Goal: Transaction & Acquisition: Purchase product/service

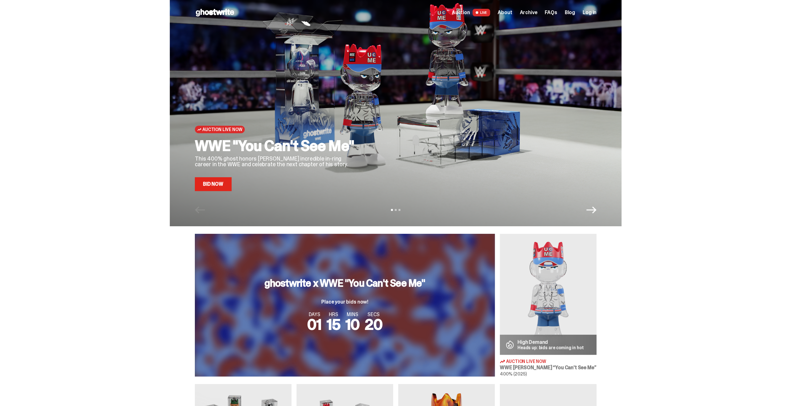
click at [593, 13] on span "Log in" at bounding box center [590, 12] width 14 height 5
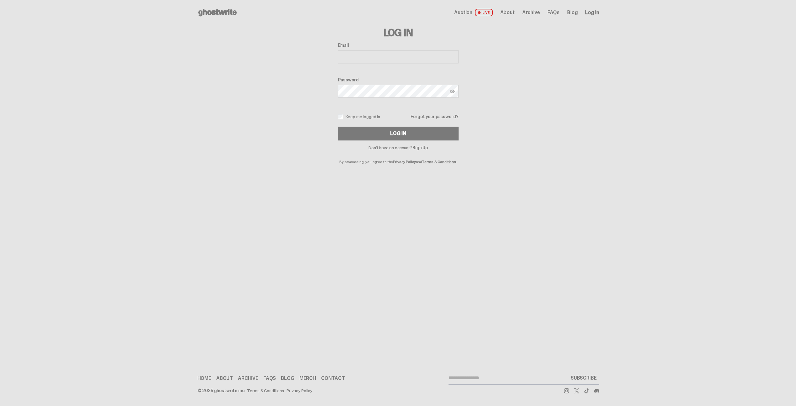
click at [358, 54] on input "Email" at bounding box center [398, 56] width 121 height 13
click at [360, 55] on input "Email" at bounding box center [398, 56] width 121 height 13
click at [361, 54] on input "Email" at bounding box center [398, 56] width 121 height 13
click at [592, 10] on span "Log in" at bounding box center [592, 12] width 14 height 5
click at [351, 52] on input "Email" at bounding box center [398, 56] width 121 height 13
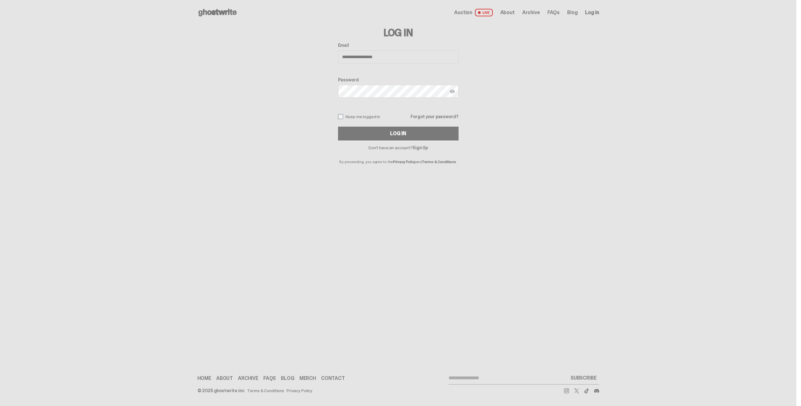
type input "**********"
click at [338, 127] on button "Log In" at bounding box center [398, 134] width 121 height 14
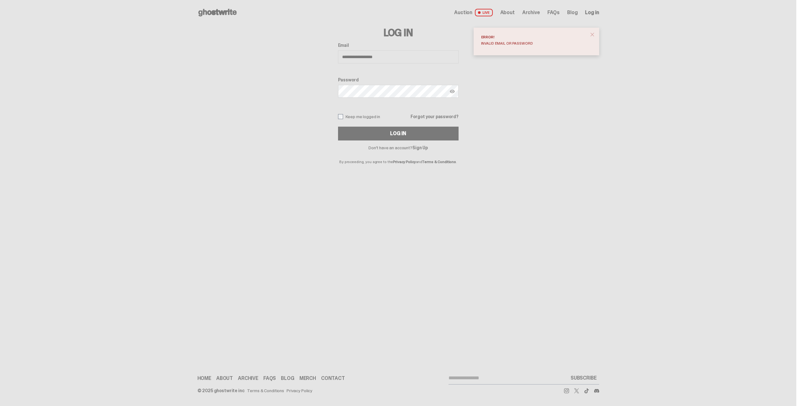
click at [437, 116] on link "Forgot your password?" at bounding box center [435, 116] width 48 height 4
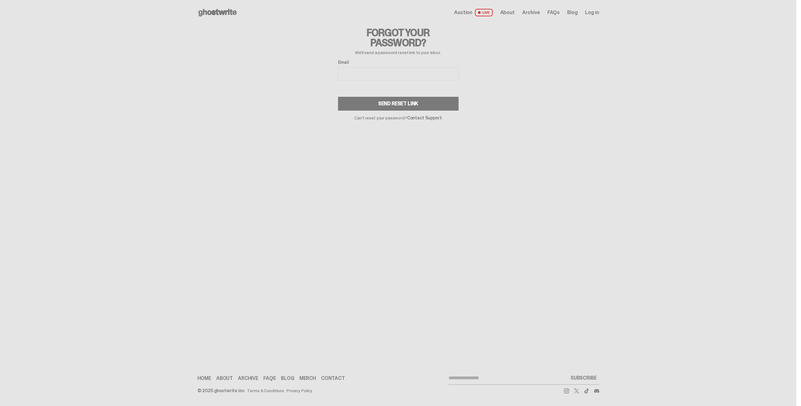
click at [363, 71] on input "Email" at bounding box center [398, 73] width 121 height 13
type input "**********"
click at [389, 104] on div "Send Reset Link" at bounding box center [398, 103] width 40 height 5
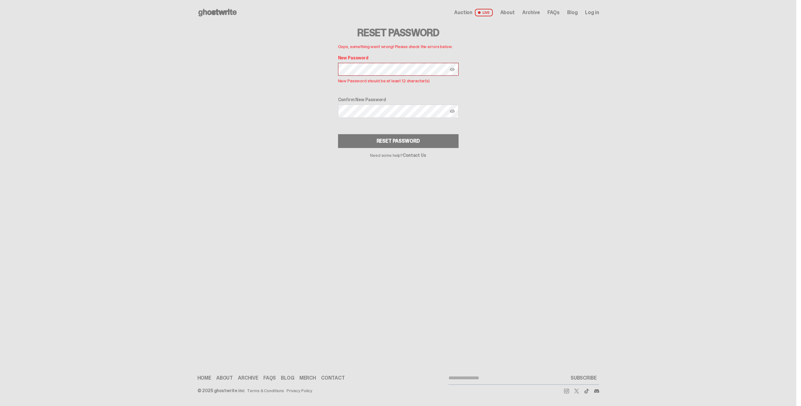
click at [311, 77] on div "Reset Password Oops, something went wrong! Please check the errors below. New P…" at bounding box center [398, 91] width 402 height 132
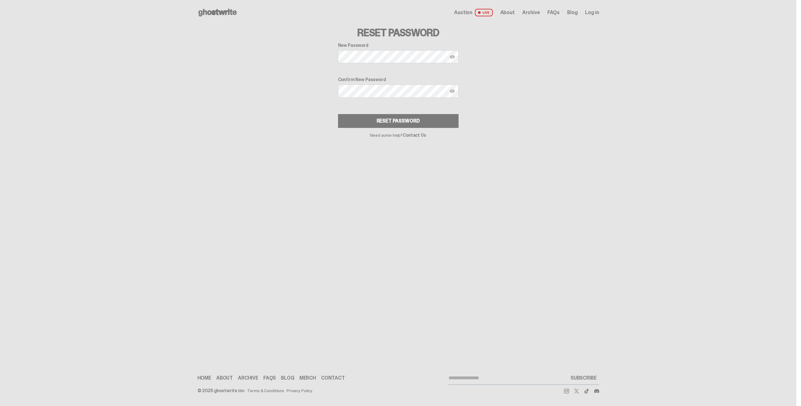
click at [397, 118] on div "Reset Password" at bounding box center [398, 120] width 43 height 5
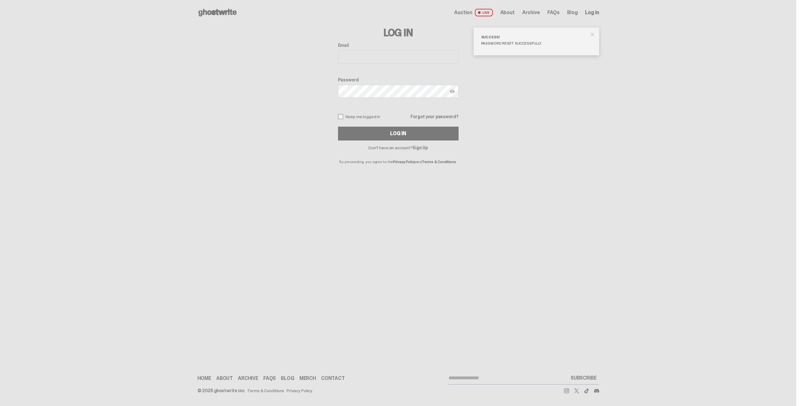
click at [353, 56] on input "Email" at bounding box center [398, 56] width 121 height 13
type input "**********"
click at [338, 127] on button "Log In" at bounding box center [398, 134] width 121 height 14
click at [450, 90] on img at bounding box center [452, 91] width 5 height 5
click at [372, 129] on button "Log In" at bounding box center [398, 134] width 121 height 14
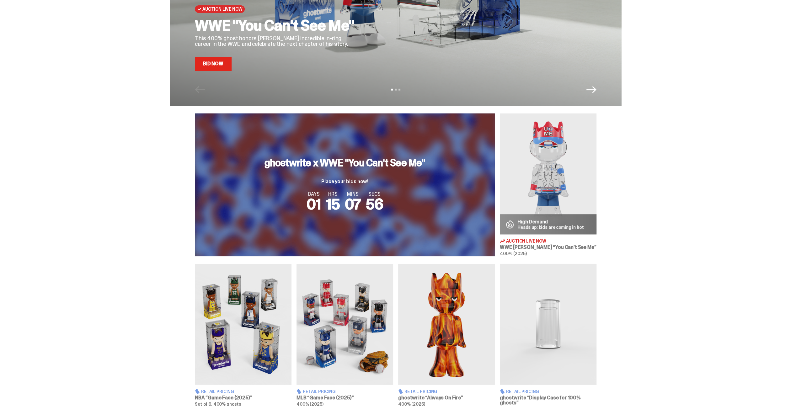
scroll to position [126, 0]
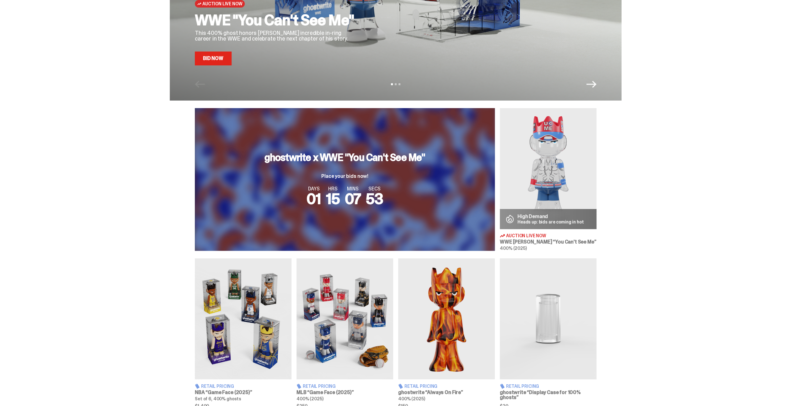
click at [542, 219] on p "Heads up: bids are coming in hot" at bounding box center [551, 221] width 67 height 4
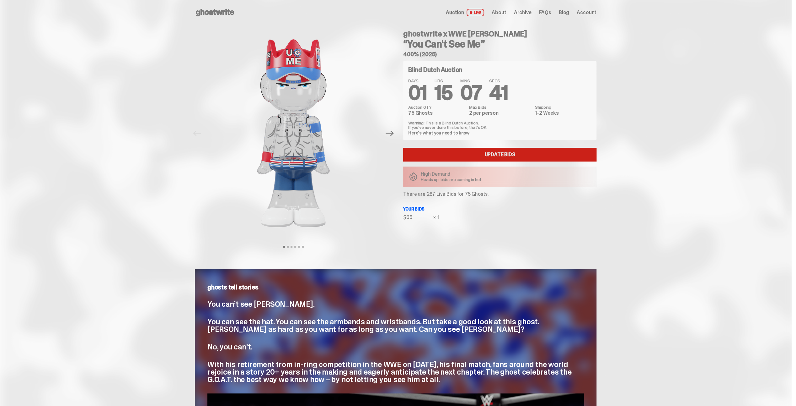
click at [505, 156] on link "Update Bids" at bounding box center [499, 155] width 193 height 14
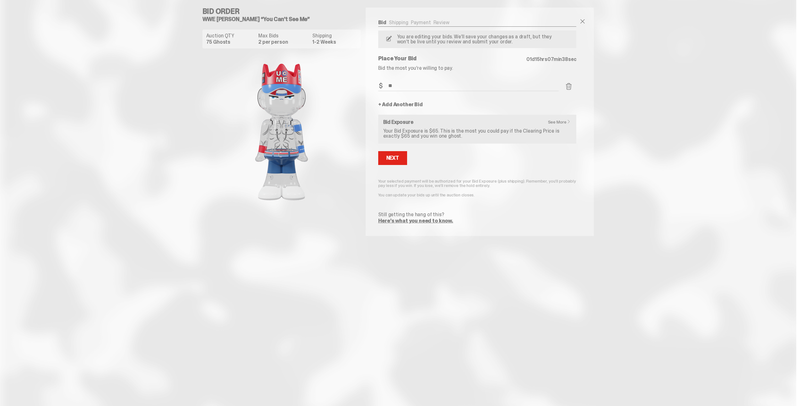
drag, startPoint x: 421, startPoint y: 87, endPoint x: 357, endPoint y: 76, distance: 65.1
click at [357, 76] on div "Bid Order WWE [PERSON_NAME] “You Can't See Me” Auction QTY 75 Ghosts Max Bids 2…" at bounding box center [398, 121] width 402 height 243
drag, startPoint x: 401, startPoint y: 83, endPoint x: 358, endPoint y: 72, distance: 44.2
click at [358, 72] on div "Bid Order WWE [PERSON_NAME] “You Can't See Me” Auction QTY 75 Ghosts Max Bids 2…" at bounding box center [398, 121] width 402 height 243
type input "**"
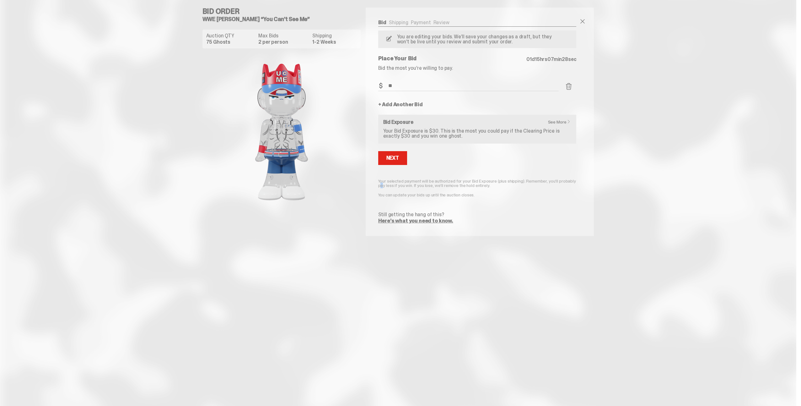
click at [567, 177] on form "Bid Amount $ ** Bid Quantity Qty * + Add Another Bid See More Bid Exposure Your…" at bounding box center [477, 152] width 198 height 143
click at [397, 157] on div "Next" at bounding box center [392, 157] width 13 height 5
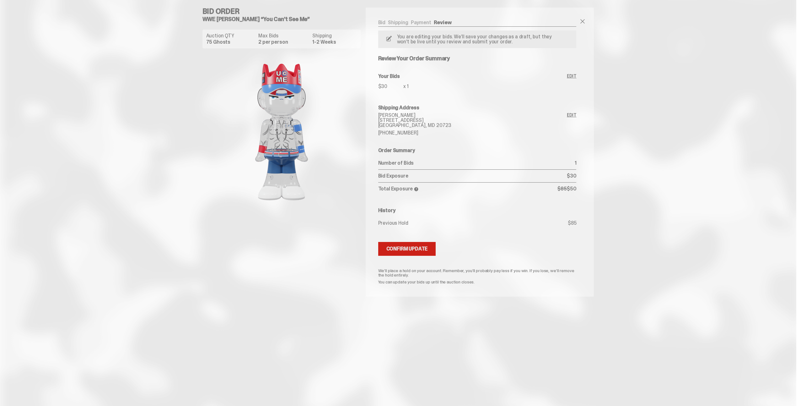
click at [401, 249] on div "Confirm Update" at bounding box center [406, 248] width 41 height 5
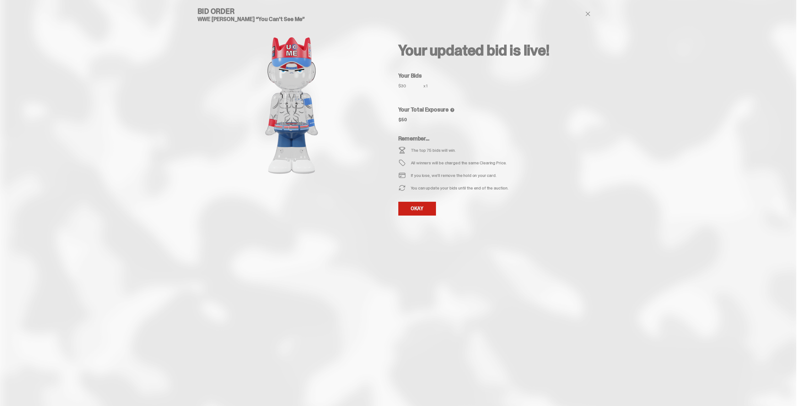
click at [421, 210] on link "OKAY" at bounding box center [417, 209] width 38 height 14
